Goal: Task Accomplishment & Management: Use online tool/utility

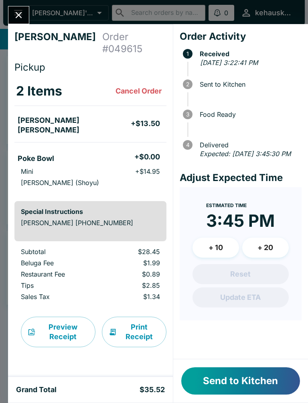
click at [225, 380] on button "Send to Kitchen" at bounding box center [240, 380] width 119 height 27
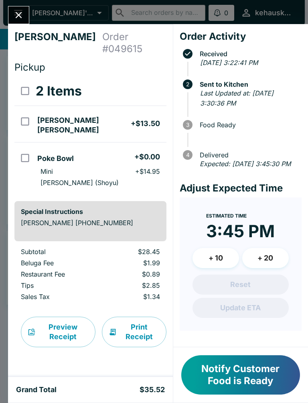
click at [247, 370] on button "Notify Customer Food is Ready" at bounding box center [240, 374] width 119 height 39
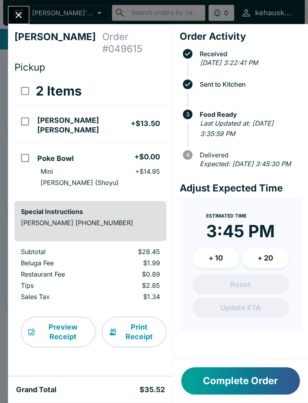
click at [259, 390] on button "Complete Order" at bounding box center [240, 380] width 119 height 27
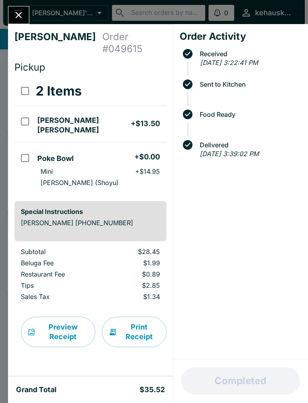
click at [219, 298] on div "Order Activity Received [DATE] 3:22:41 PM Sent to Kitchen Food Ready Delivered …" at bounding box center [240, 191] width 135 height 335
click at [213, 305] on div "Order Activity Received [DATE] 3:22:41 PM Sent to Kitchen Food Ready Delivered …" at bounding box center [240, 191] width 135 height 335
click at [104, 366] on div "[PERSON_NAME] Order # 049615 Pickup 2 Items [PERSON_NAME] [PERSON_NAME] + $13.5…" at bounding box center [90, 200] width 165 height 353
click at [249, 320] on div "Order Activity Received [DATE] 3:22:41 PM Sent to Kitchen Food Ready Delivered …" at bounding box center [240, 191] width 135 height 335
click at [287, 351] on div "Order Activity Received [DATE] 3:22:41 PM Sent to Kitchen Food Ready Delivered …" at bounding box center [240, 191] width 135 height 335
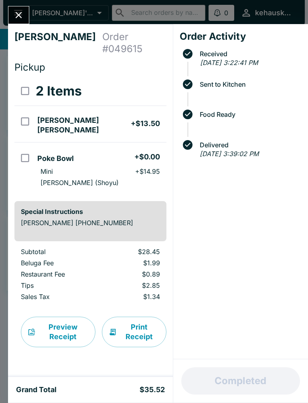
click at [295, 371] on div "Completed" at bounding box center [240, 380] width 135 height 43
click at [210, 322] on div "Order Activity Received [DATE] 3:22:41 PM Sent to Kitchen Food Ready Delivered …" at bounding box center [240, 191] width 135 height 335
click at [213, 339] on div "Order Activity Received [DATE] 3:22:41 PM Sent to Kitchen Food Ready Delivered …" at bounding box center [240, 191] width 135 height 335
click at [205, 341] on div "Order Activity Received [DATE] 3:22:41 PM Sent to Kitchen Food Ready Delivered …" at bounding box center [240, 191] width 135 height 335
click at [203, 346] on div "Order Activity Received [DATE] 3:22:41 PM Sent to Kitchen Food Ready Delivered …" at bounding box center [240, 191] width 135 height 335
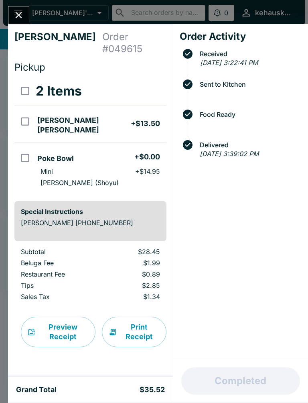
click at [203, 351] on div "Order Activity Received [DATE] 3:22:41 PM Sent to Kitchen Food Ready Delivered …" at bounding box center [240, 191] width 135 height 335
click at [201, 344] on div "Order Activity Received [DATE] 3:22:41 PM Sent to Kitchen Food Ready Delivered …" at bounding box center [240, 191] width 135 height 335
click at [199, 339] on div "Order Activity Received [DATE] 3:22:41 PM Sent to Kitchen Food Ready Delivered …" at bounding box center [240, 191] width 135 height 335
click at [192, 334] on div "Order Activity Received [DATE] 3:22:41 PM Sent to Kitchen Food Ready Delivered …" at bounding box center [240, 191] width 135 height 335
click at [191, 333] on div "Order Activity Received [DATE] 3:22:41 PM Sent to Kitchen Food Ready Delivered …" at bounding box center [240, 191] width 135 height 335
